Goal: Information Seeking & Learning: Learn about a topic

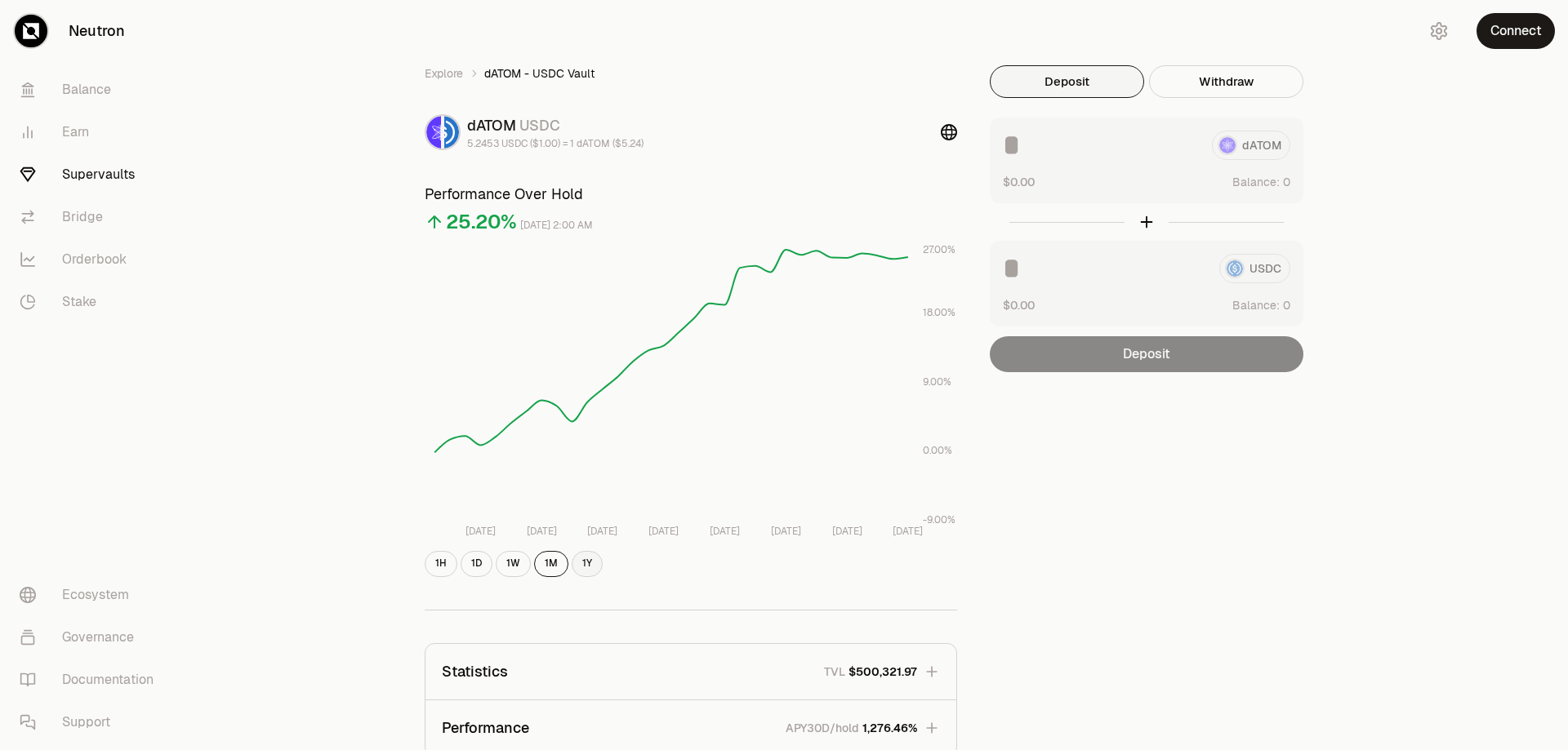
click at [581, 560] on button "1Y" at bounding box center [587, 564] width 31 height 26
click at [553, 565] on button "1M" at bounding box center [551, 564] width 35 height 26
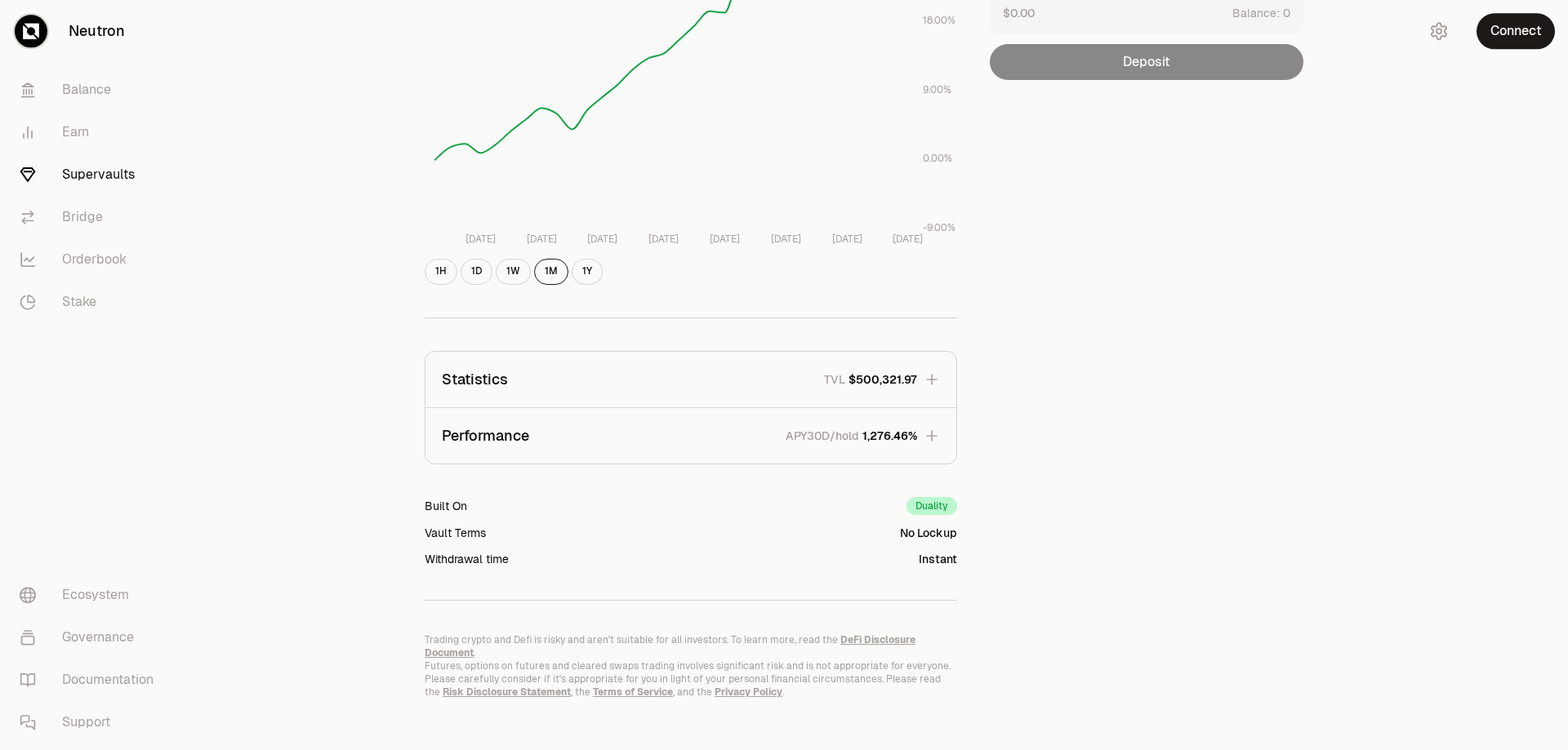
scroll to position [293, 0]
click at [843, 437] on p "APY30D/hold" at bounding box center [822, 435] width 73 height 16
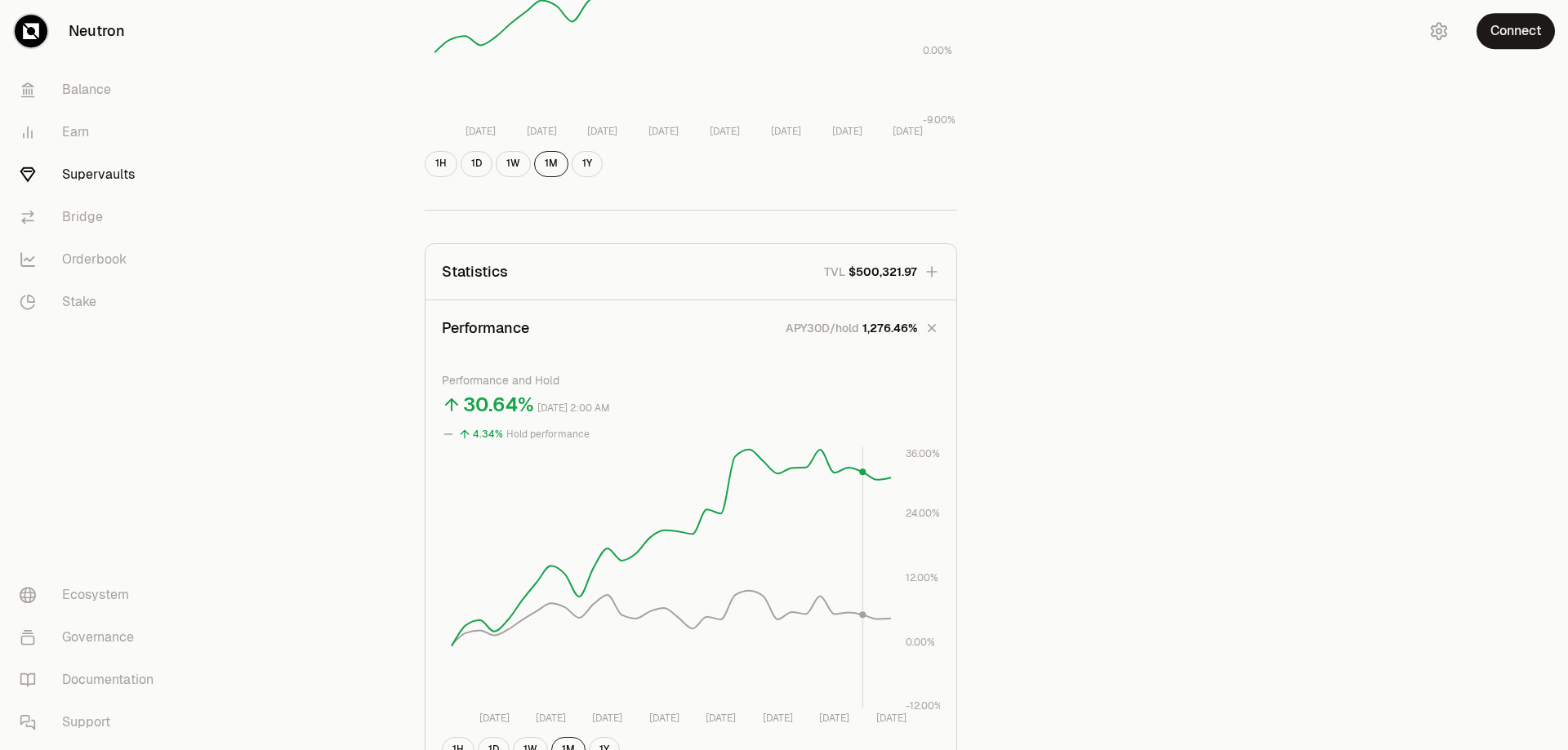
scroll to position [543, 0]
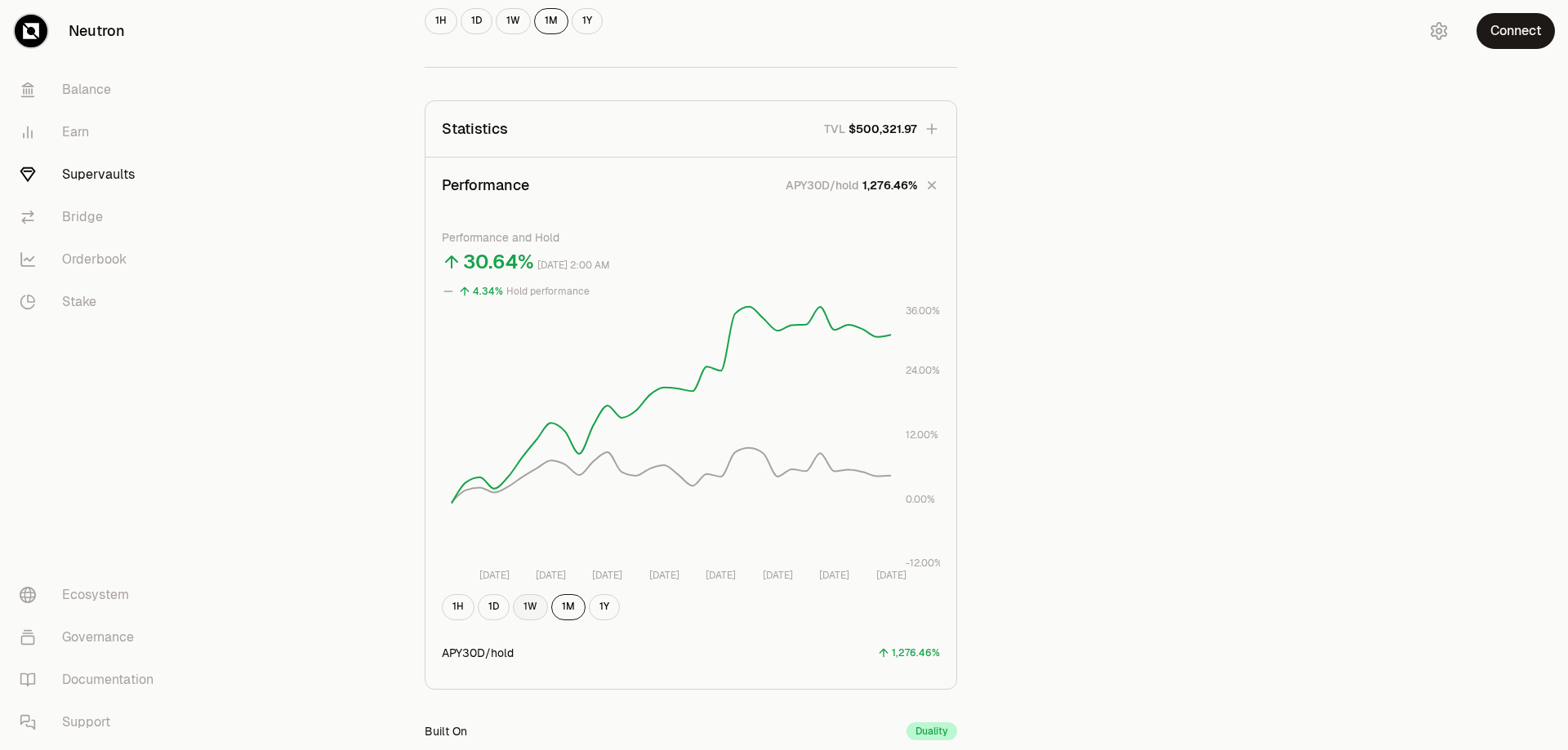
click at [538, 610] on button "1W" at bounding box center [530, 607] width 35 height 26
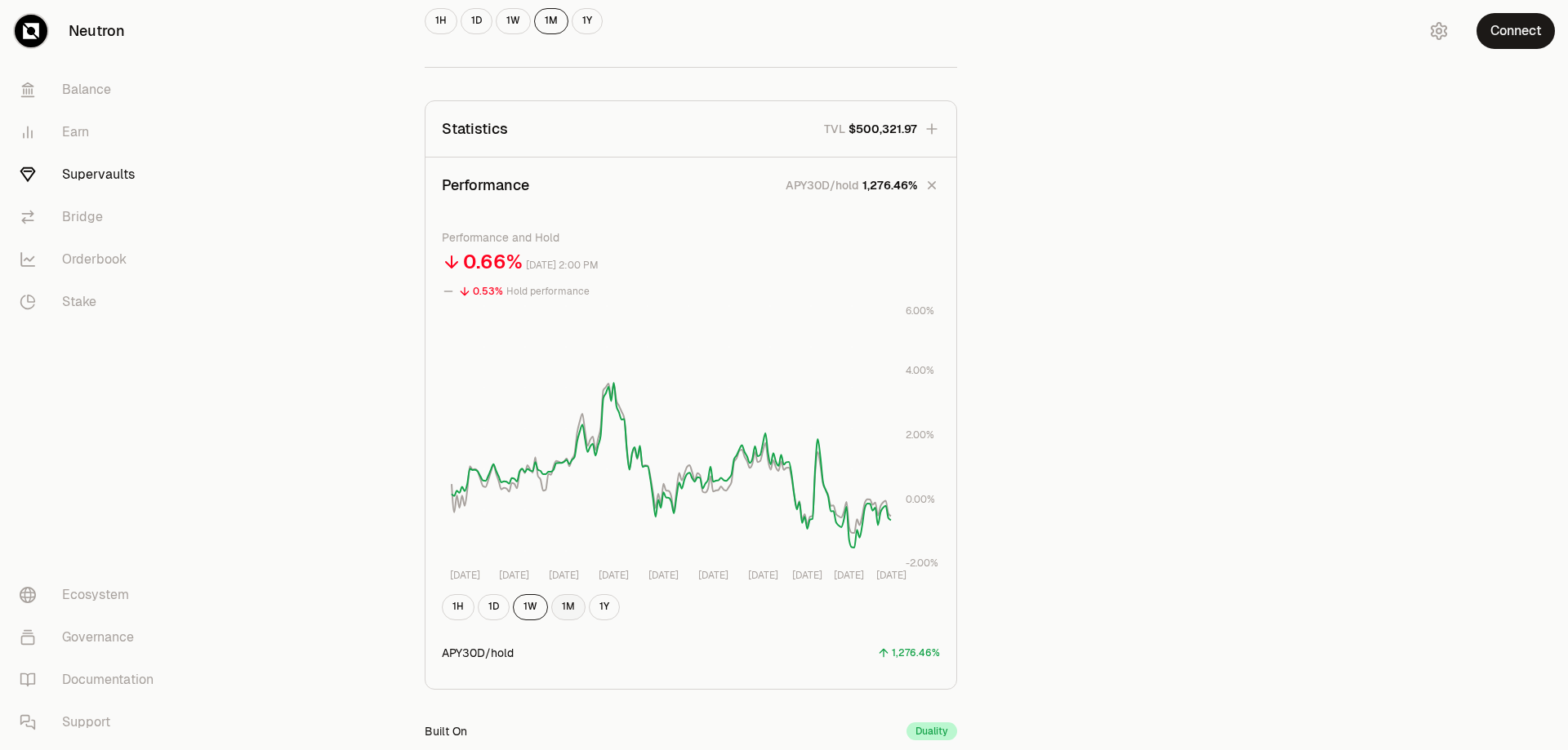
click at [572, 614] on button "1M" at bounding box center [568, 607] width 35 height 26
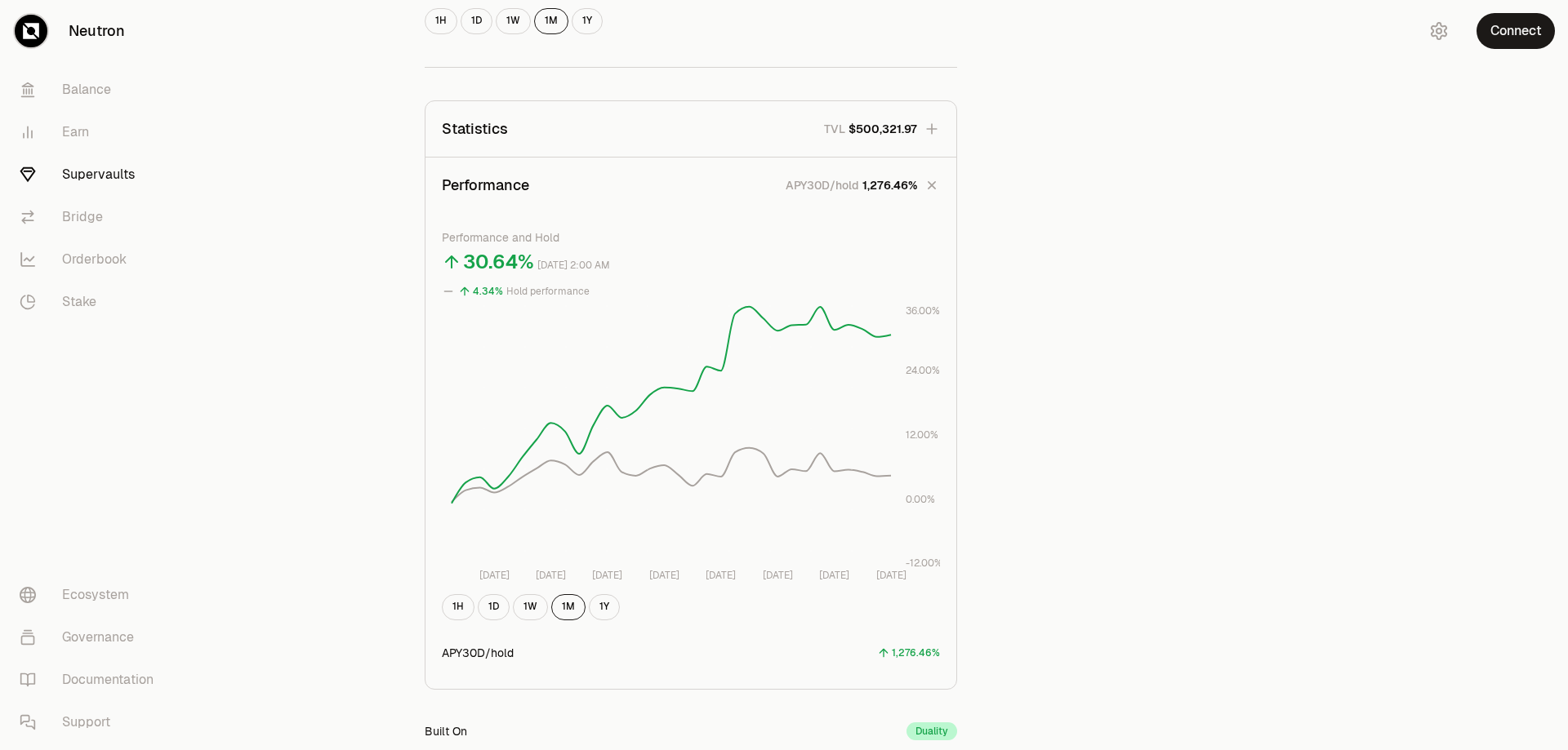
click at [101, 175] on link "Supervaults" at bounding box center [92, 174] width 170 height 42
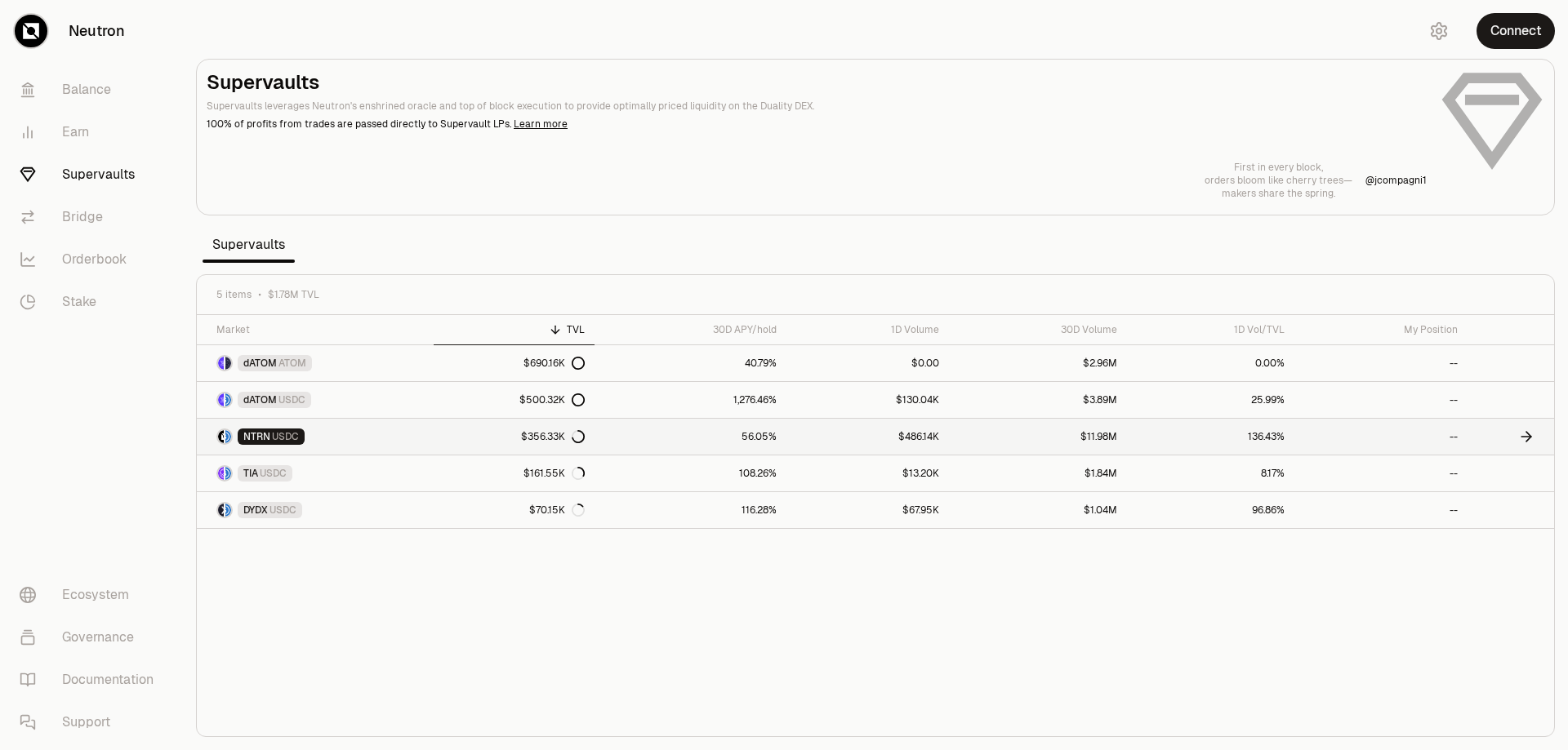
click at [541, 439] on div "$356.33K" at bounding box center [553, 437] width 64 height 13
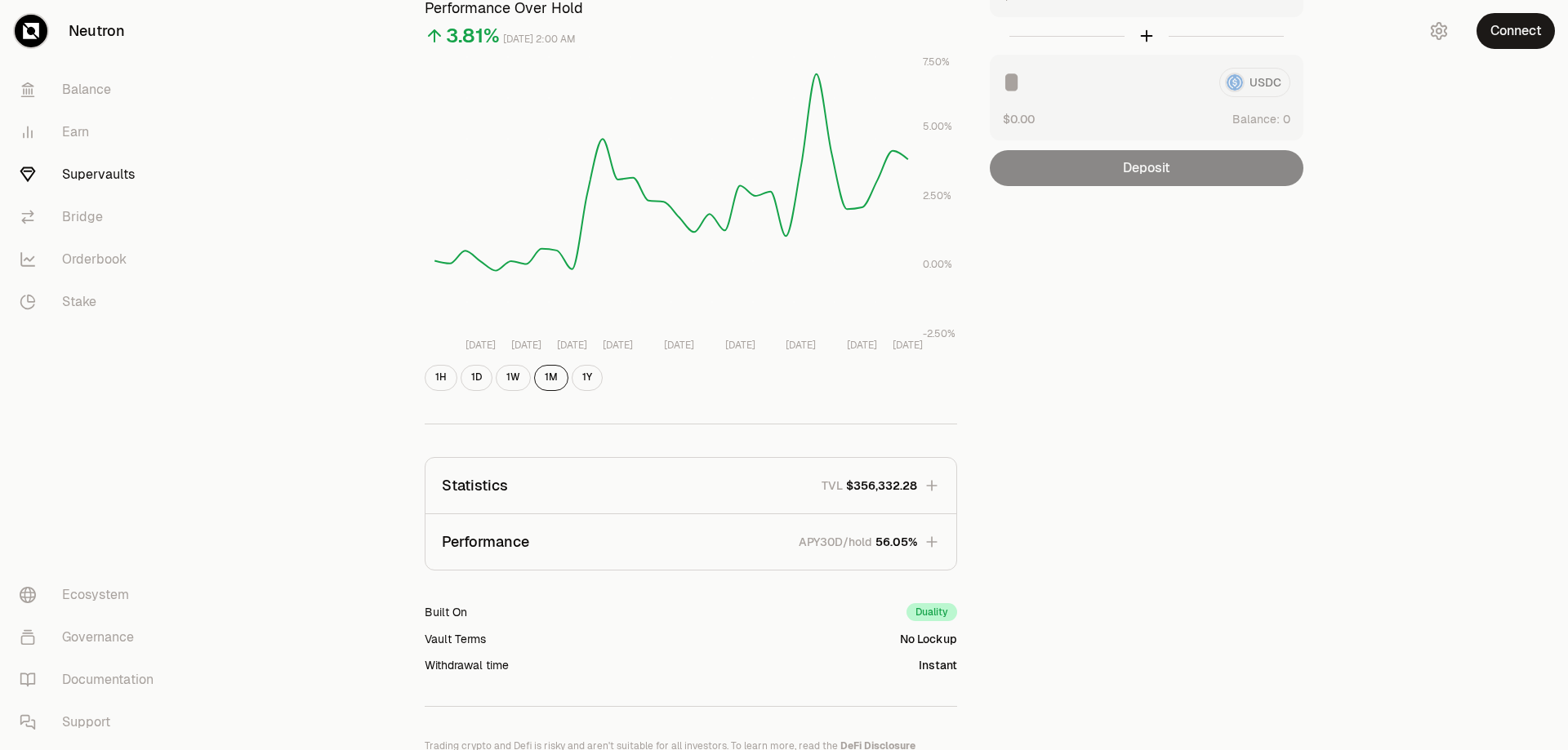
scroll to position [293, 0]
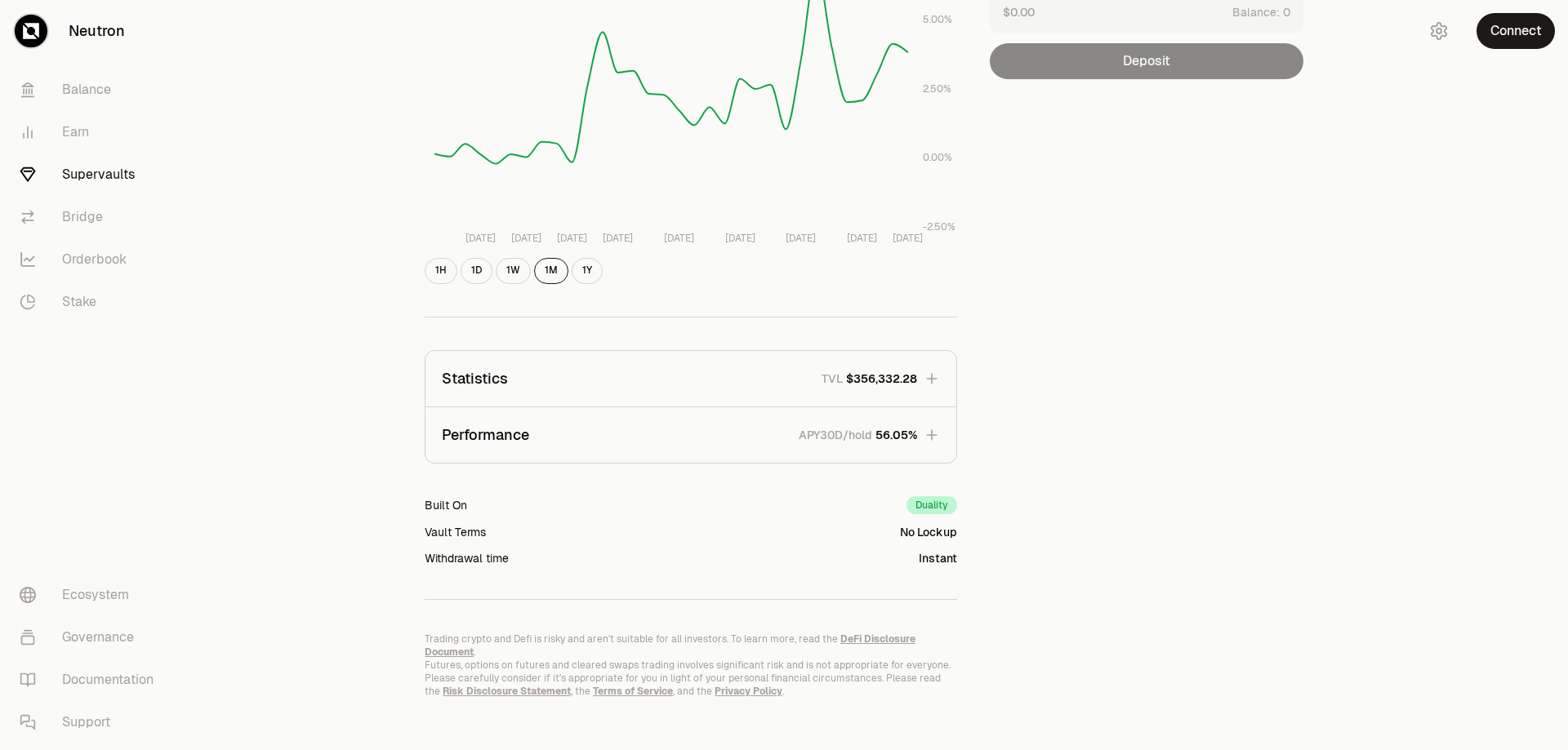
click at [727, 434] on button "Performance APY30D/hold 56.05%" at bounding box center [691, 436] width 531 height 56
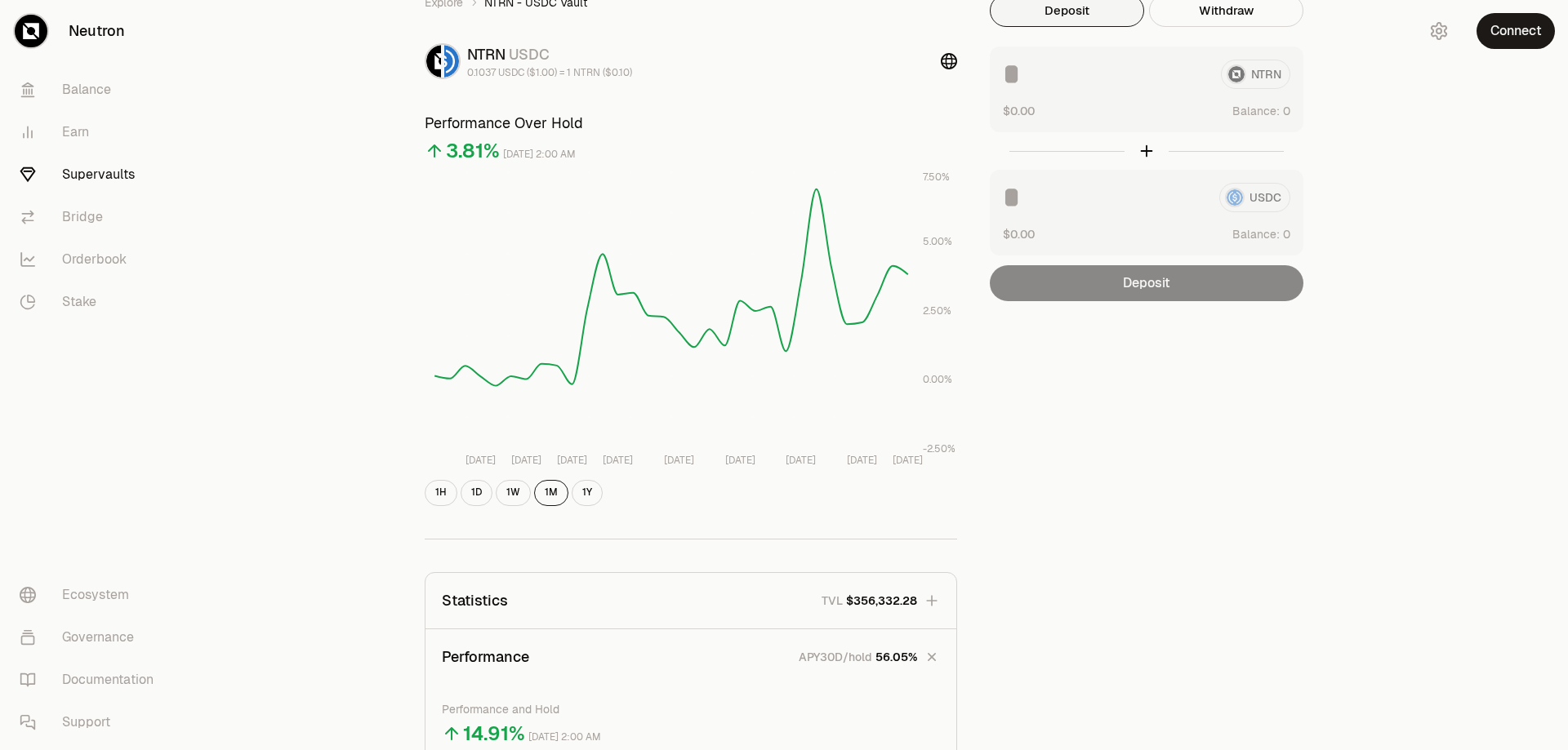
scroll to position [0, 0]
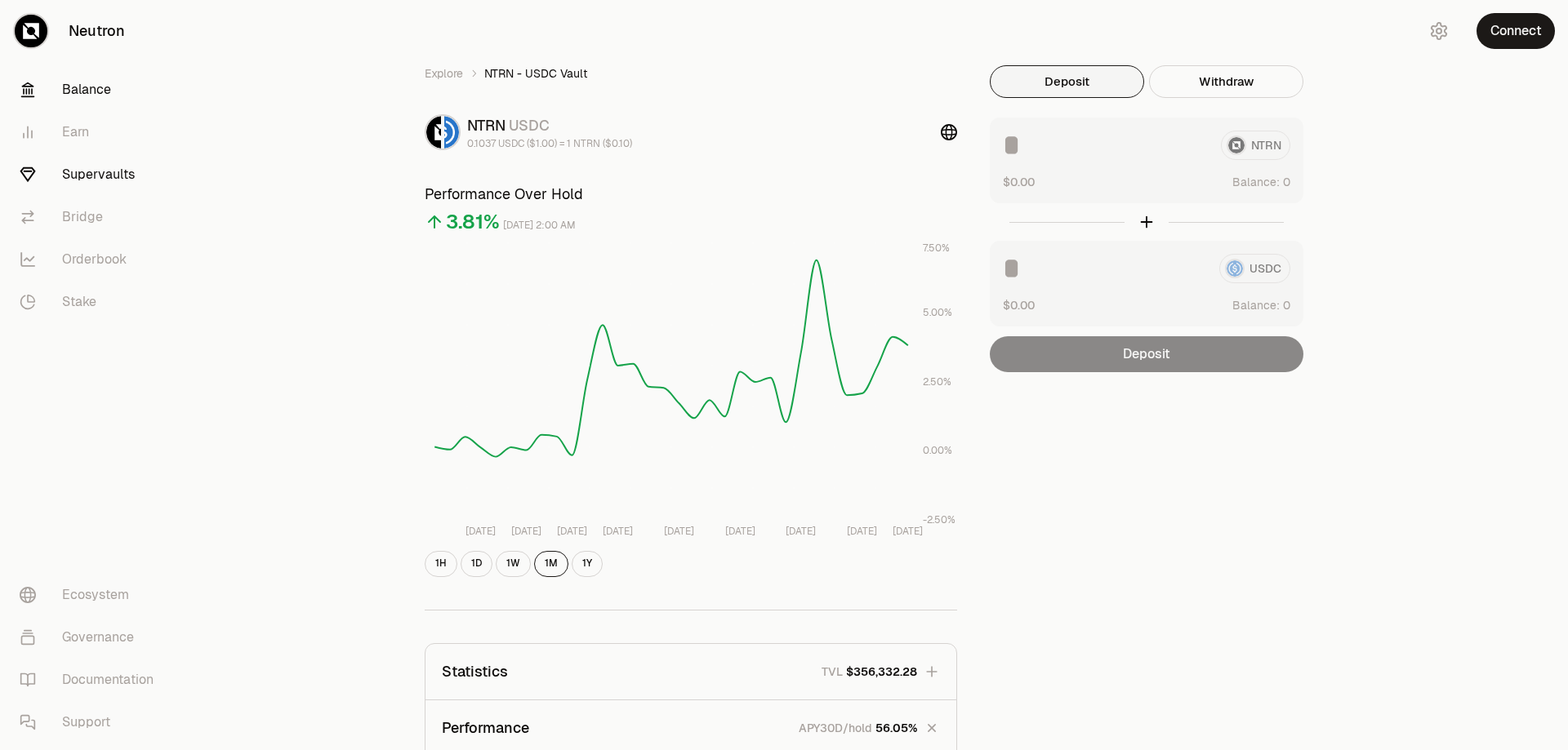
click at [77, 86] on link "Balance" at bounding box center [92, 89] width 170 height 42
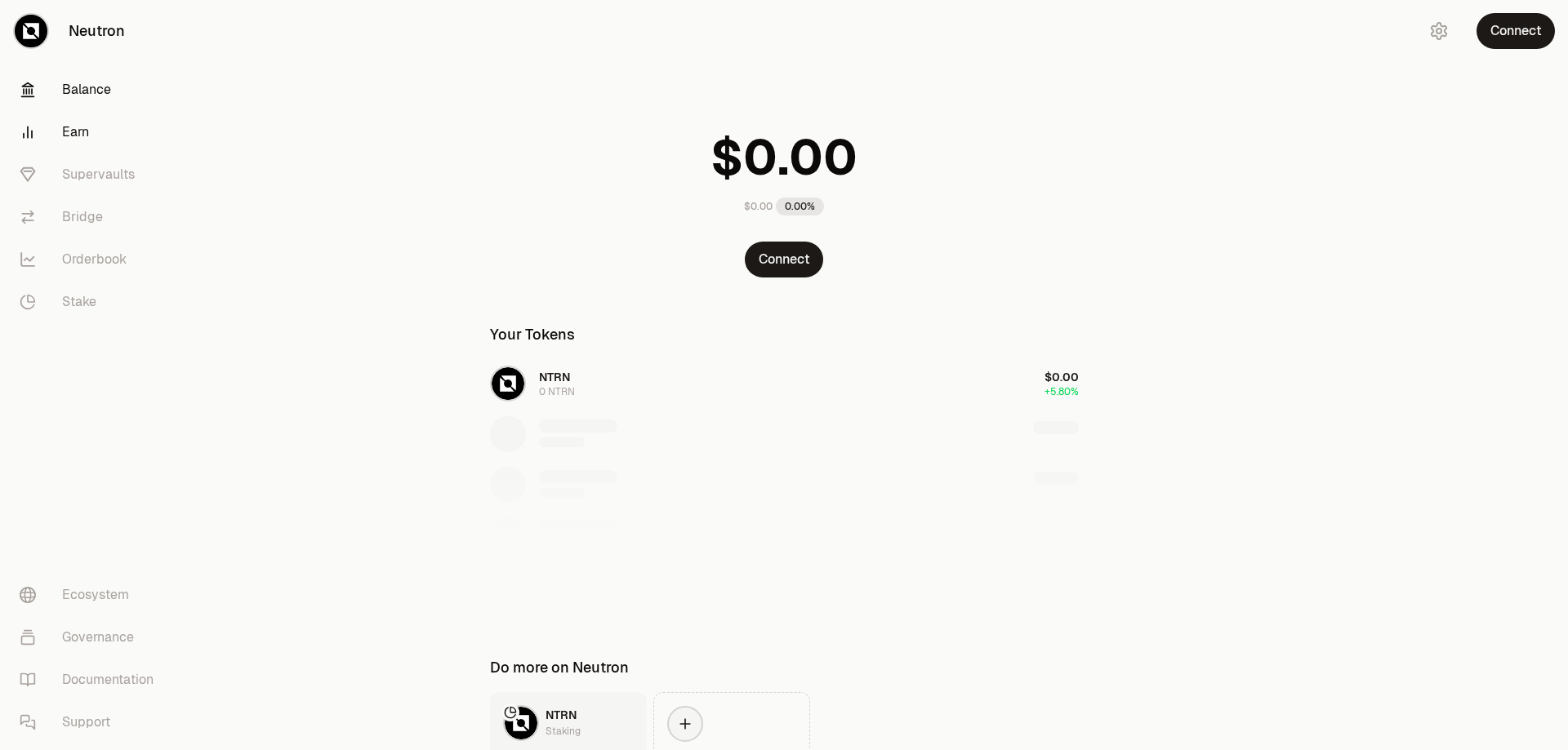
click at [73, 126] on link "Earn" at bounding box center [92, 132] width 170 height 42
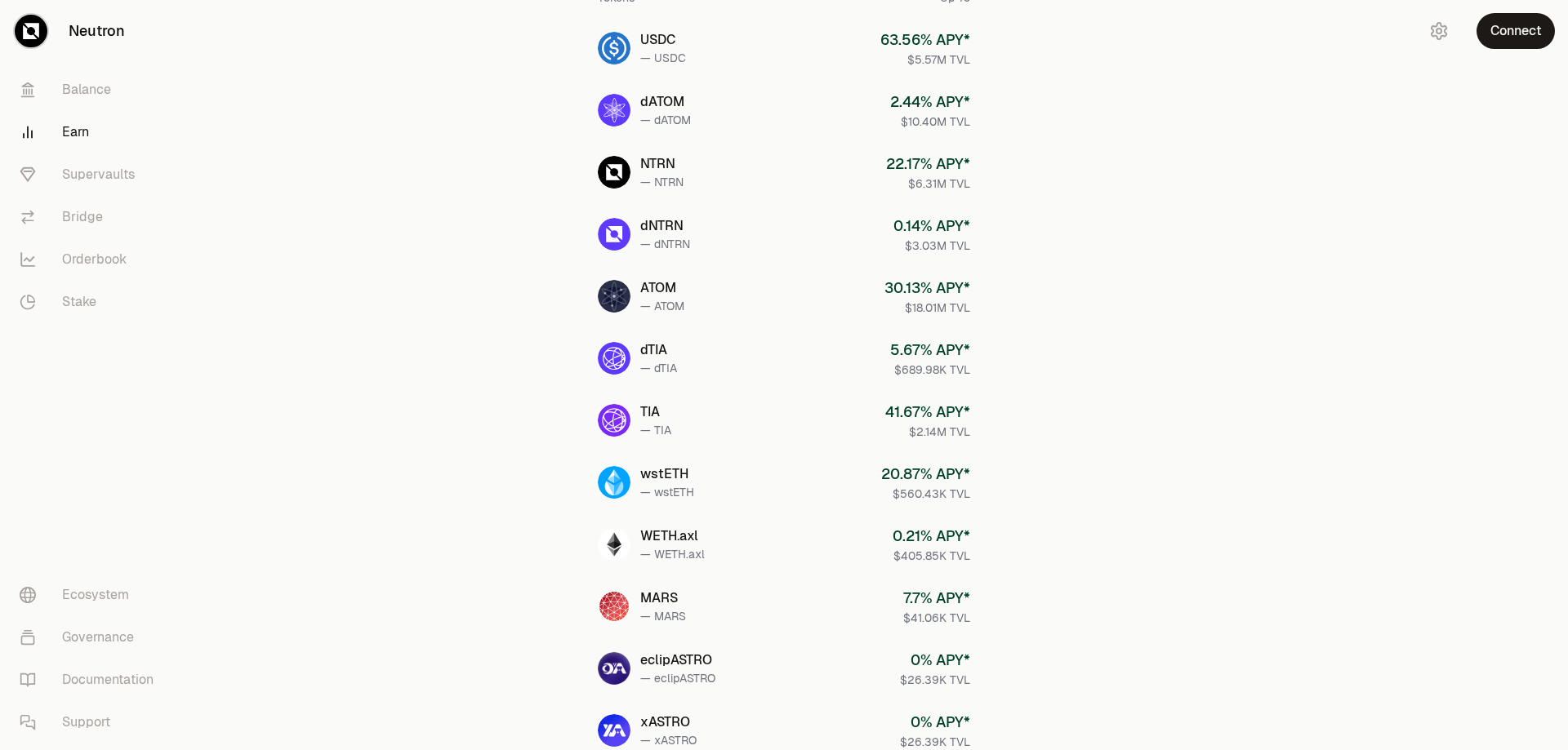
scroll to position [123, 0]
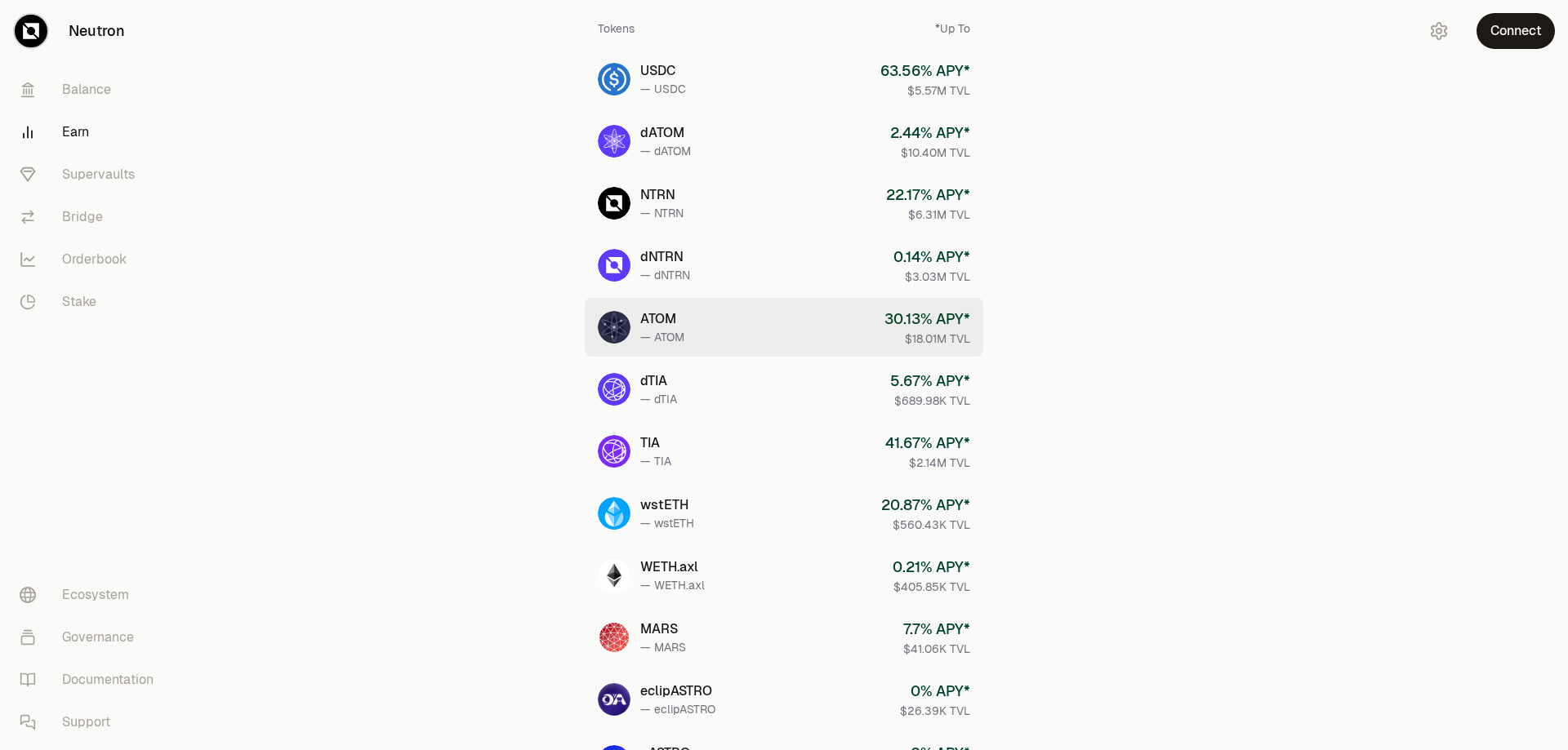
click at [661, 319] on div "ATOM" at bounding box center [663, 319] width 44 height 19
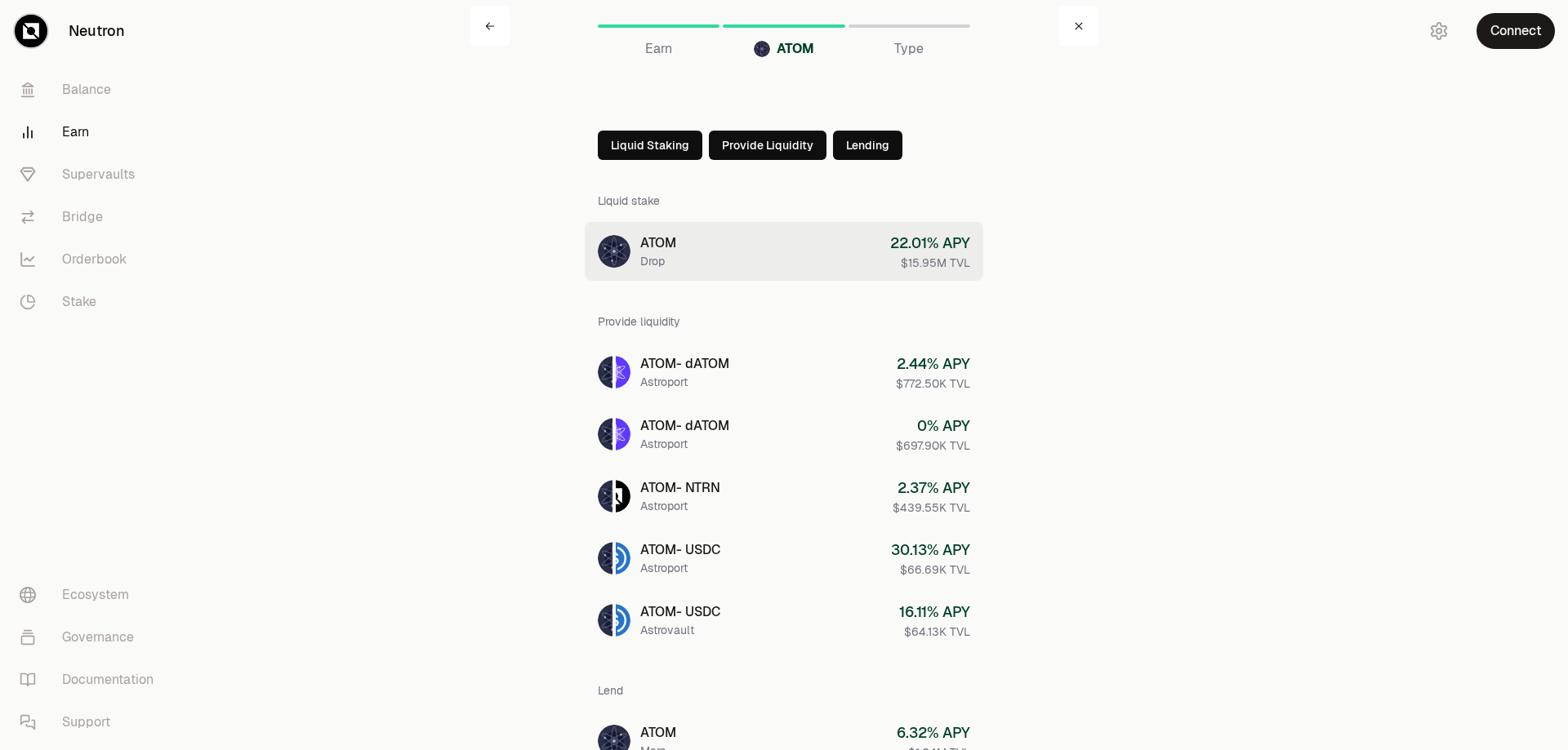
click at [918, 253] on div "22.01 % APY" at bounding box center [930, 243] width 80 height 23
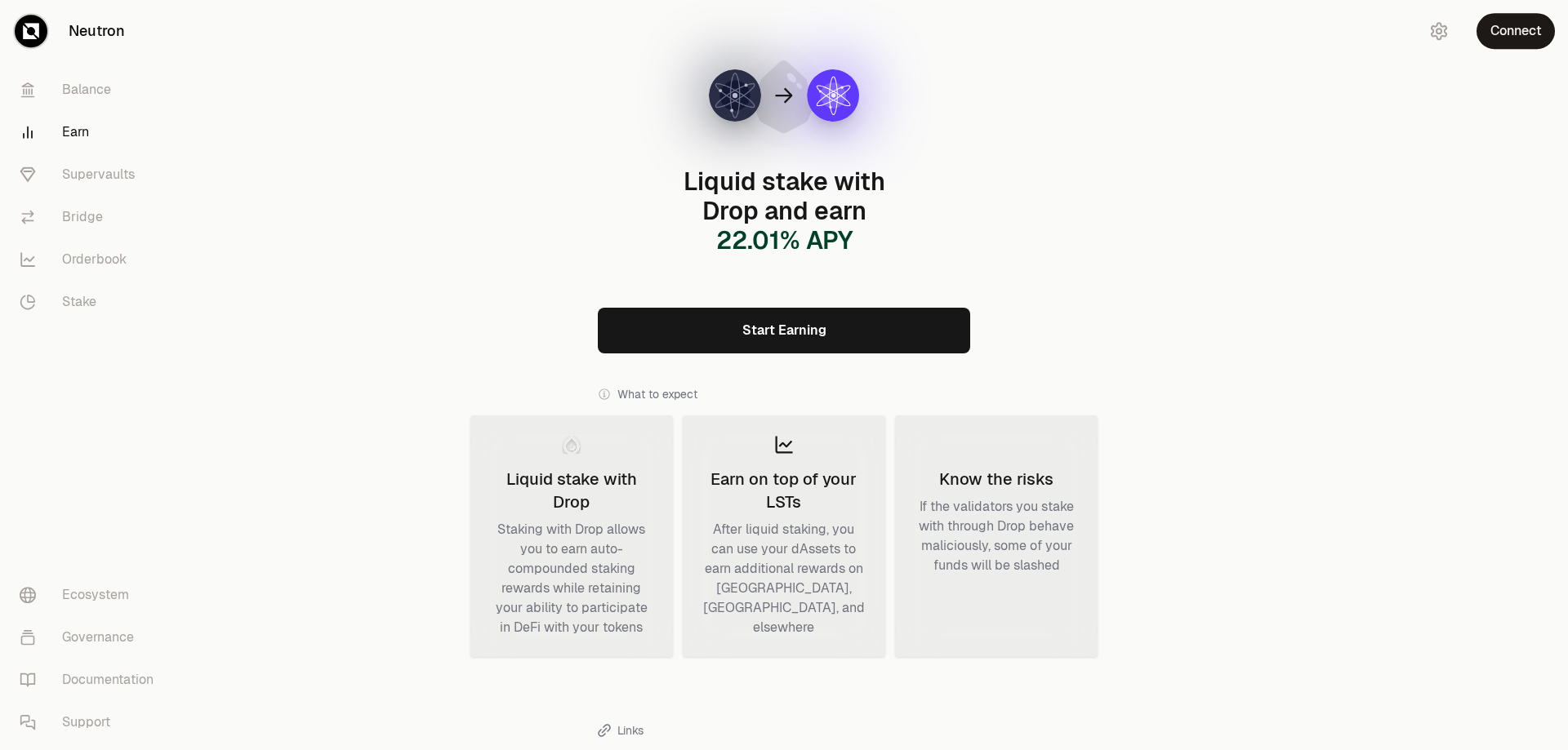
scroll to position [299, 0]
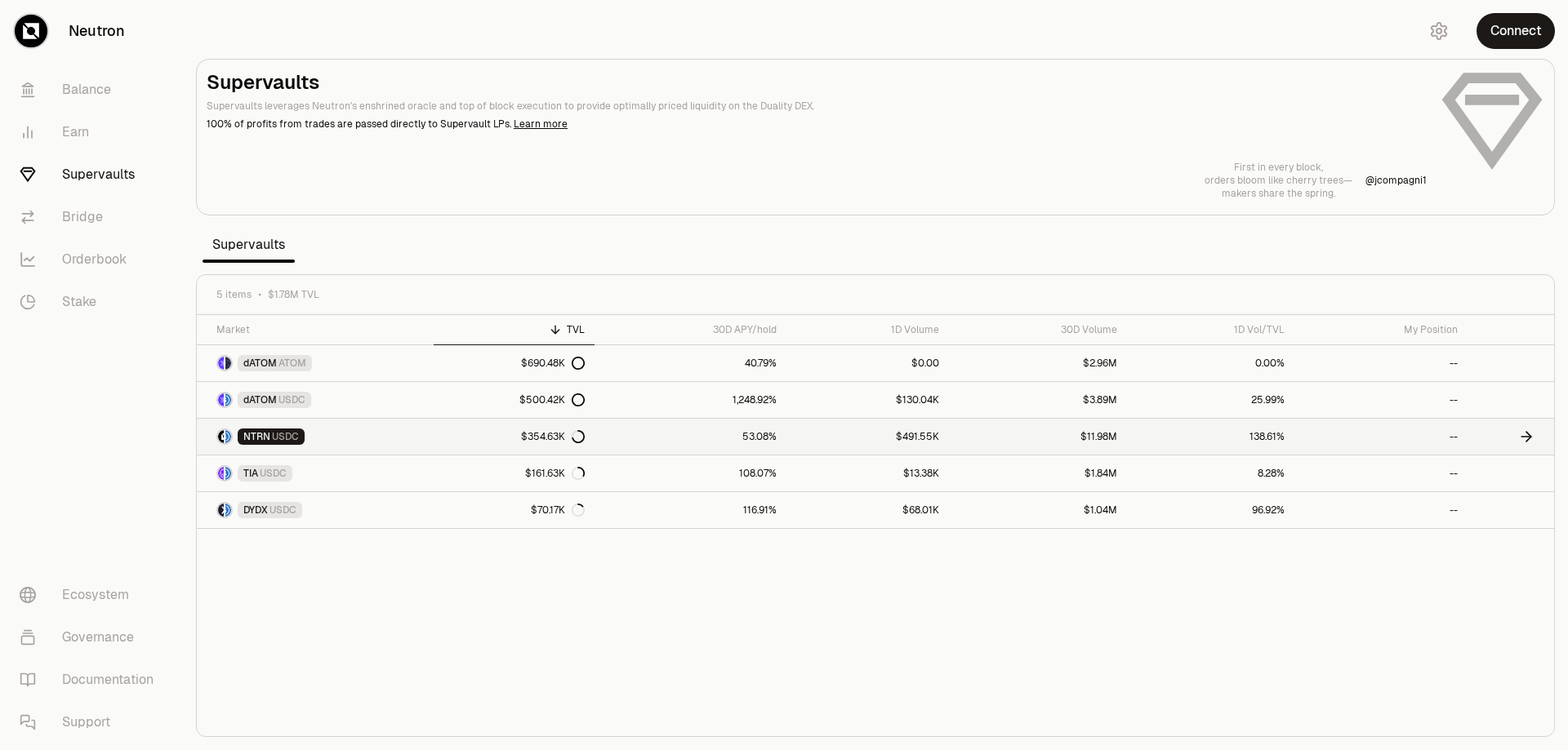
click at [277, 435] on span "USDC" at bounding box center [286, 437] width 27 height 13
